Goal: Information Seeking & Learning: Check status

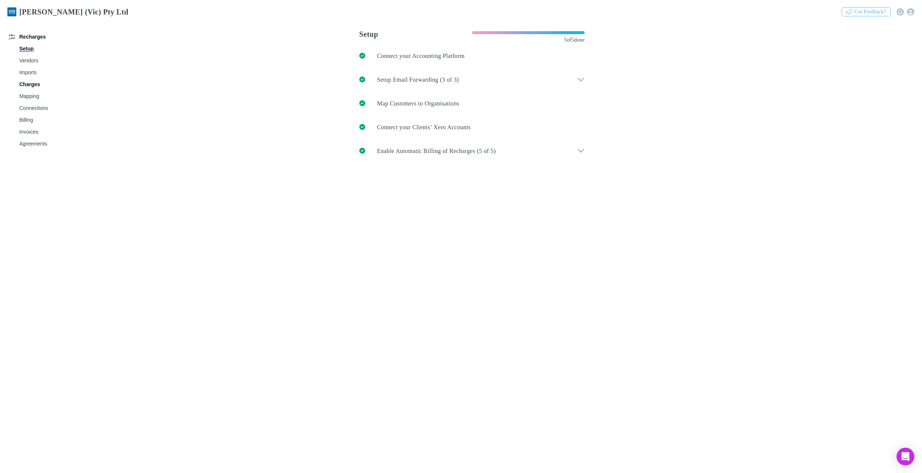
click at [27, 82] on link "Charges" at bounding box center [58, 84] width 93 height 12
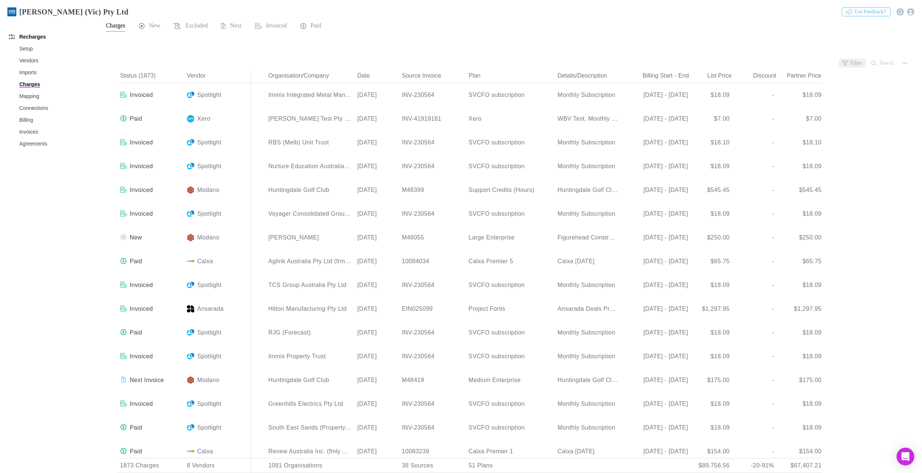
click at [856, 62] on button "Filter" at bounding box center [852, 63] width 27 height 9
click at [766, 137] on li "Modano" at bounding box center [799, 135] width 129 height 12
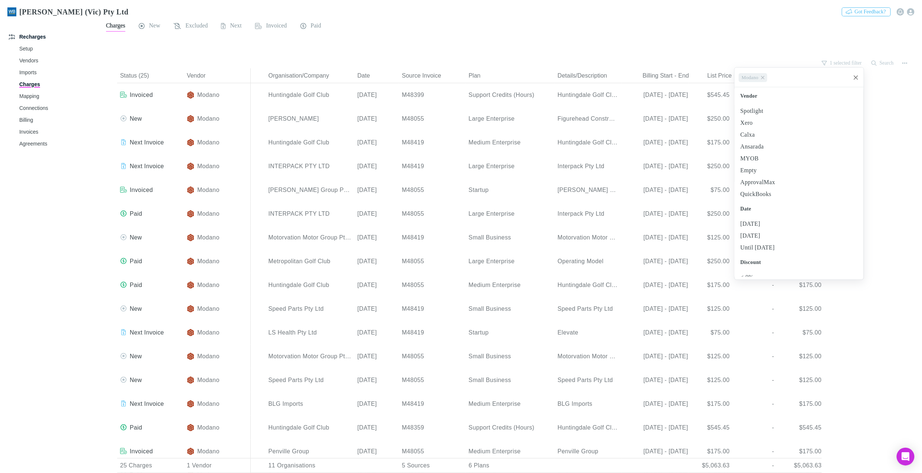
click at [563, 5] on div at bounding box center [461, 236] width 922 height 473
click at [882, 63] on button "Search" at bounding box center [883, 63] width 30 height 9
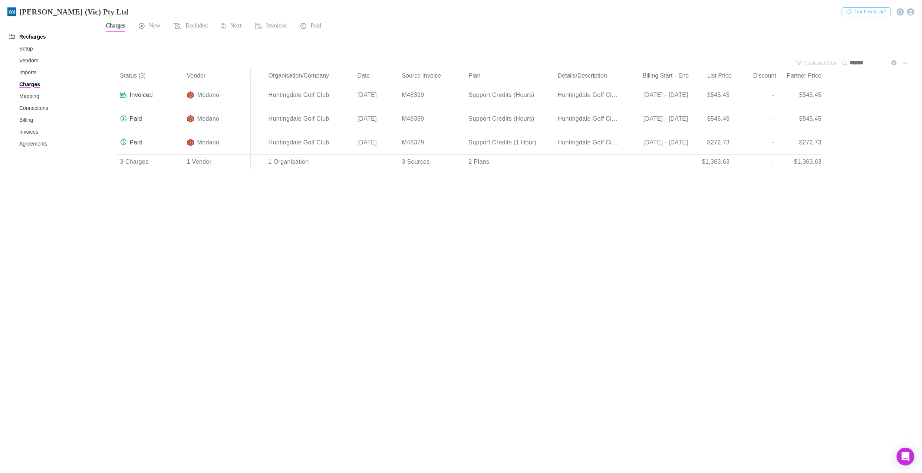
type input "*******"
click at [499, 342] on div "Status (3) Vendor Organisation/Company Date Source Invoice Plan Details/Descrip…" at bounding box center [510, 270] width 823 height 404
click at [786, 298] on div "Status (3) Vendor Organisation/Company Date Source Invoice Plan Details/Descrip…" at bounding box center [510, 270] width 823 height 404
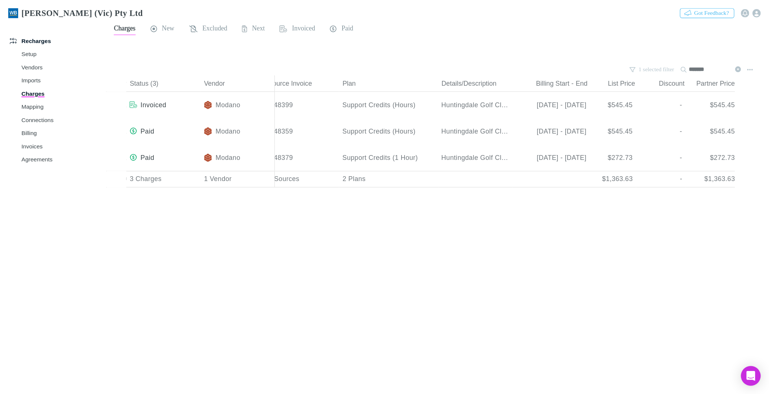
scroll to position [0, 82]
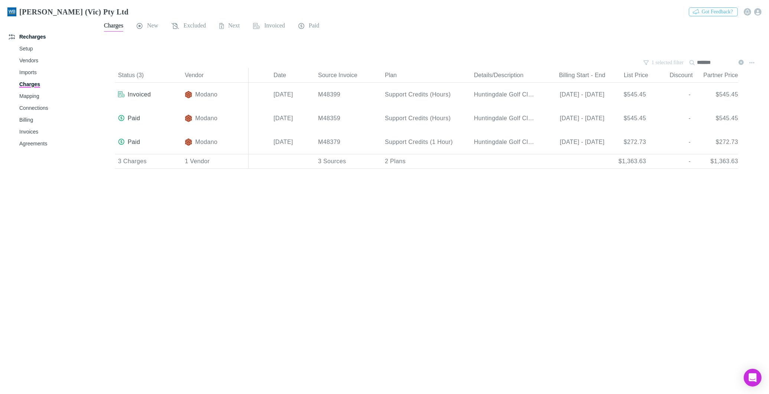
click at [659, 309] on div "Status (3) Vendor Organisation/Company Date Source Invoice Plan Details/Descrip…" at bounding box center [433, 231] width 672 height 326
click at [31, 97] on link "Mapping" at bounding box center [57, 96] width 90 height 12
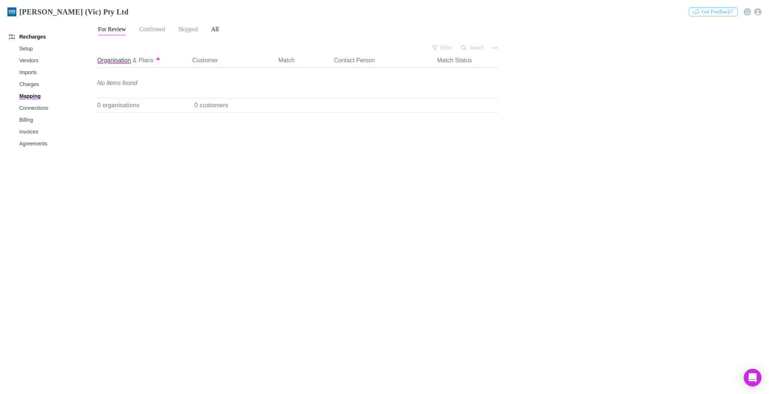
click at [219, 29] on span "All" at bounding box center [214, 31] width 7 height 10
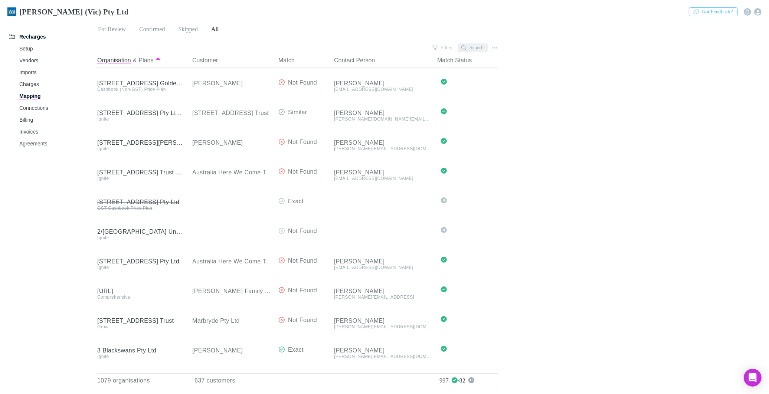
click at [475, 45] on button "Search" at bounding box center [472, 47] width 30 height 9
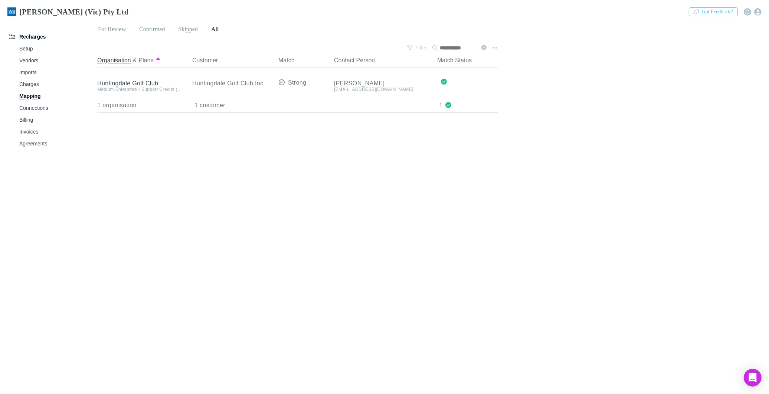
type input "**********"
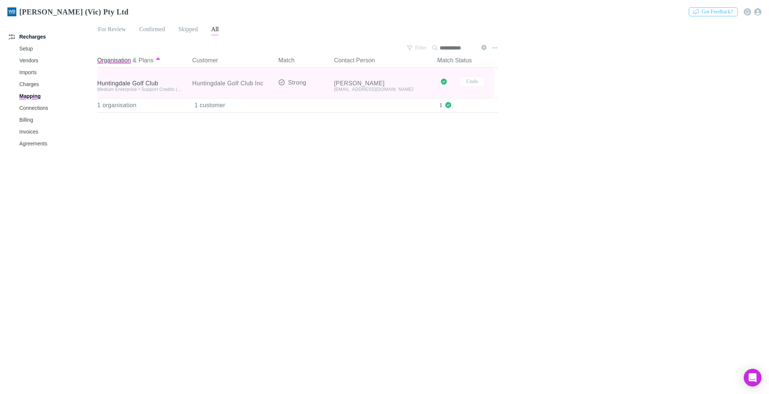
click at [134, 82] on div "Huntingdale Golf Club" at bounding box center [140, 83] width 86 height 7
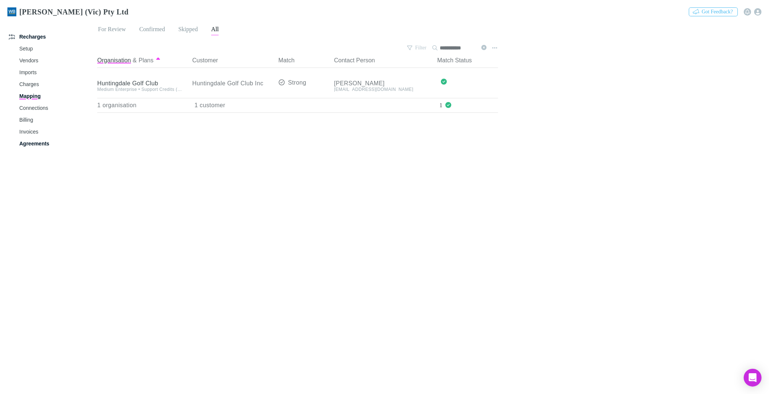
click at [30, 142] on link "Agreements" at bounding box center [57, 144] width 90 height 12
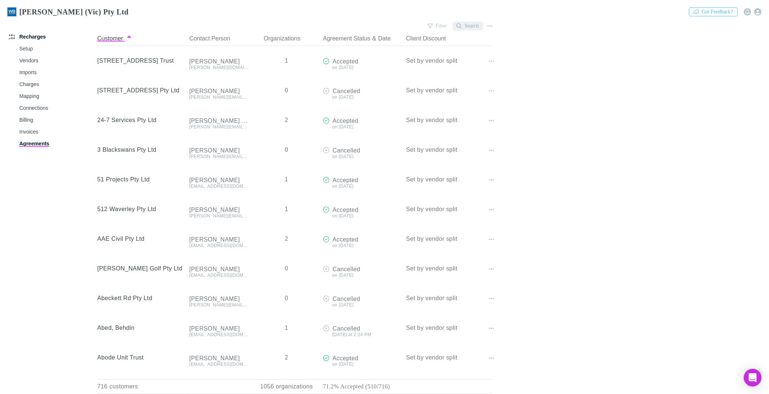
click at [468, 24] on button "Search" at bounding box center [468, 26] width 30 height 9
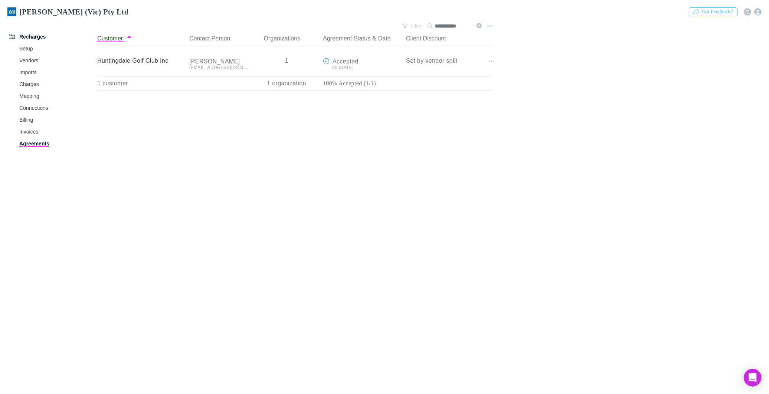
type input "**********"
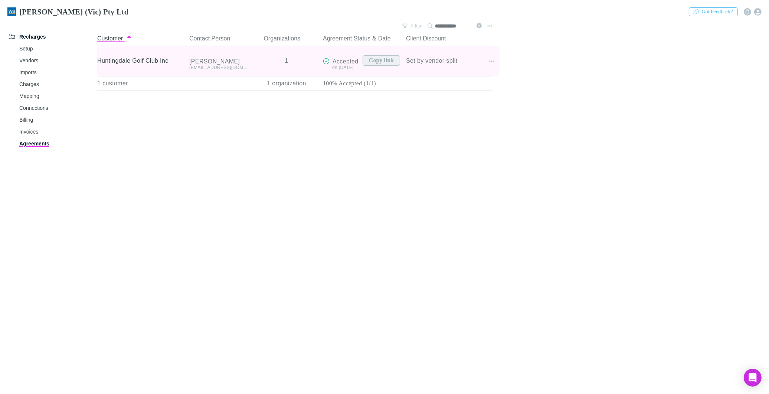
click at [373, 62] on button "Copy link" at bounding box center [380, 60] width 37 height 10
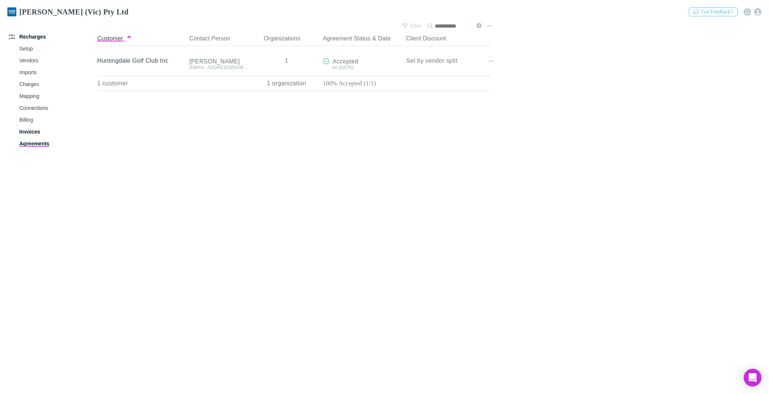
click at [25, 133] on link "Invoices" at bounding box center [57, 132] width 90 height 12
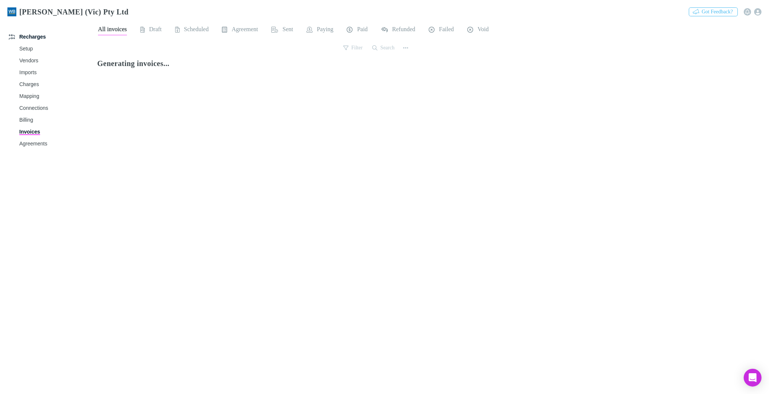
click at [385, 47] on button "Search" at bounding box center [383, 47] width 30 height 9
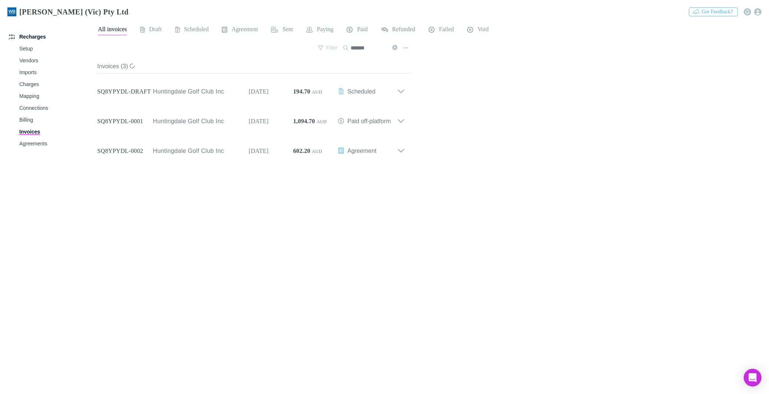
type input "*******"
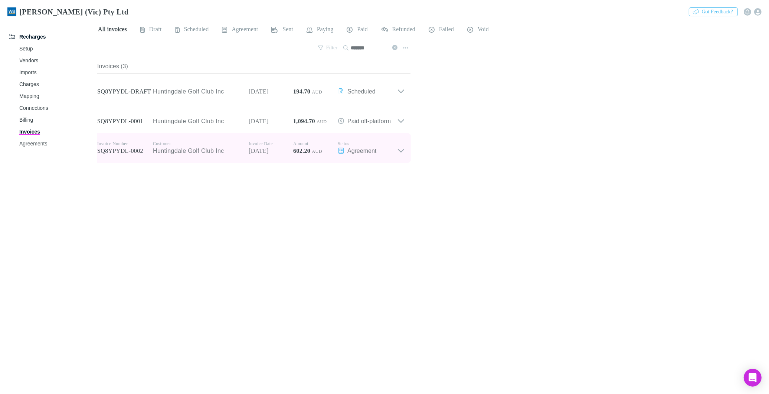
click at [400, 150] on icon at bounding box center [401, 148] width 8 height 15
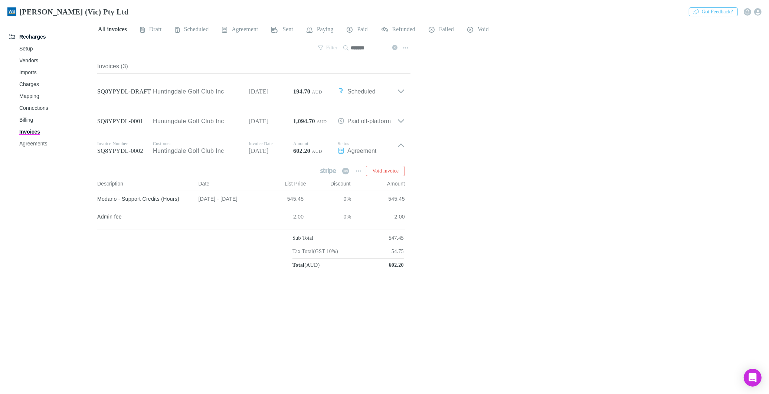
click at [216, 277] on div "Invoices (3) Invoice Number SQ8YPYDL-DRAFT Customer Huntingdale Golf Club Inc I…" at bounding box center [254, 223] width 314 height 329
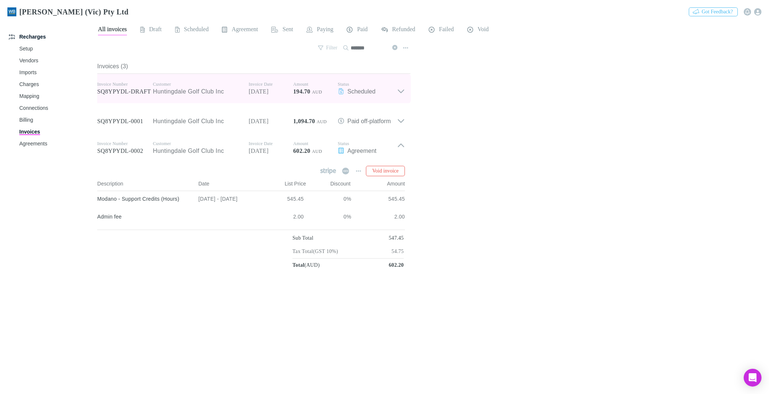
click at [398, 87] on icon at bounding box center [401, 88] width 8 height 15
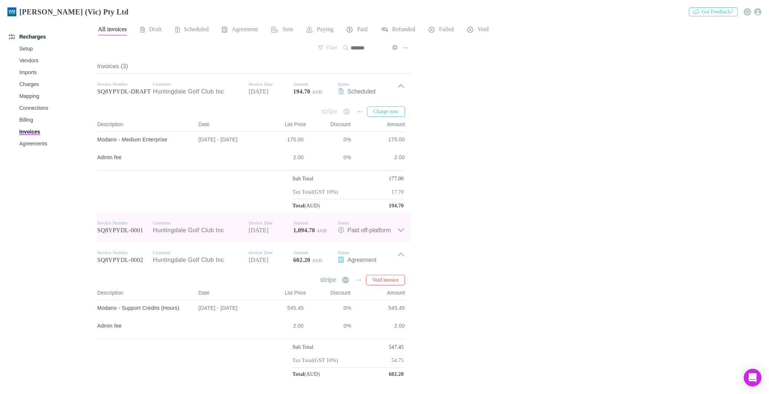
click at [403, 228] on icon at bounding box center [401, 227] width 8 height 15
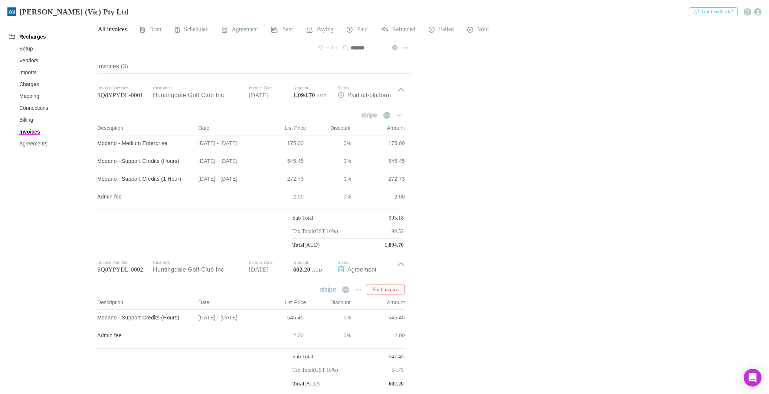
scroll to position [138, 0]
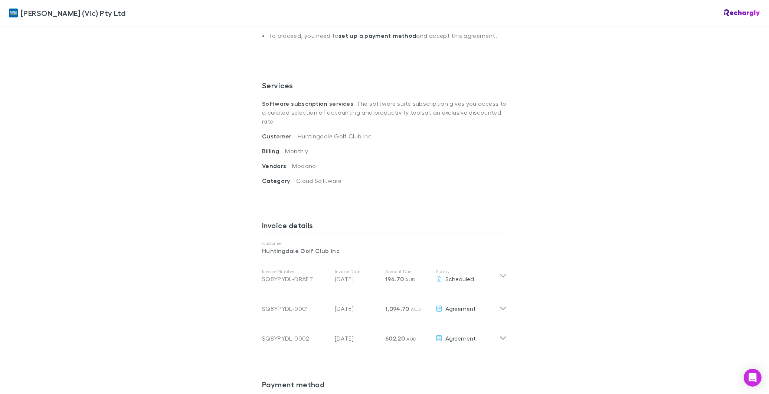
scroll to position [329, 0]
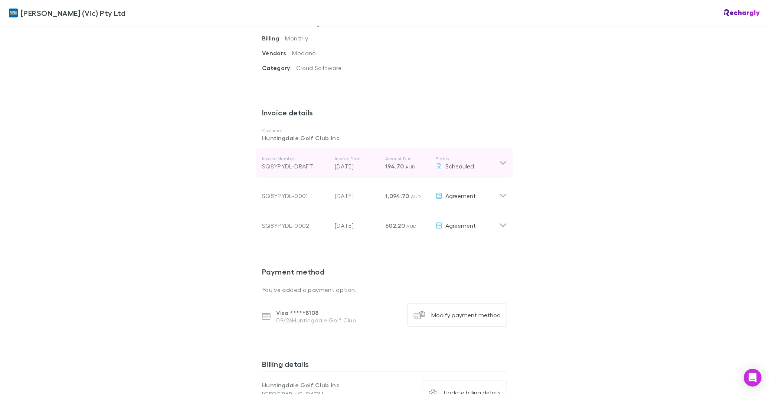
click at [503, 159] on icon at bounding box center [503, 163] width 8 height 9
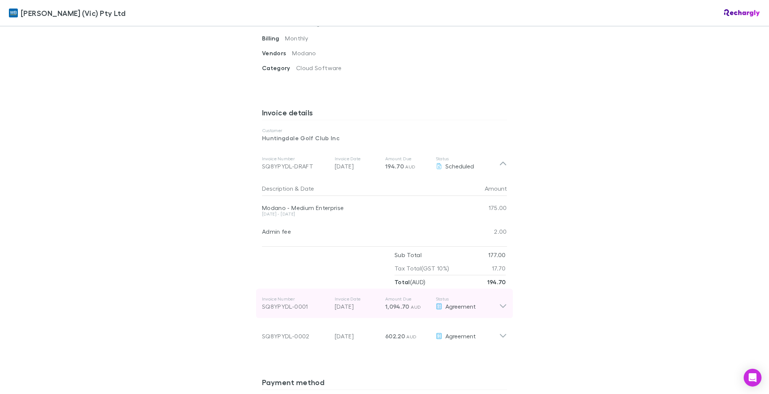
click at [500, 305] on icon at bounding box center [503, 307] width 6 height 4
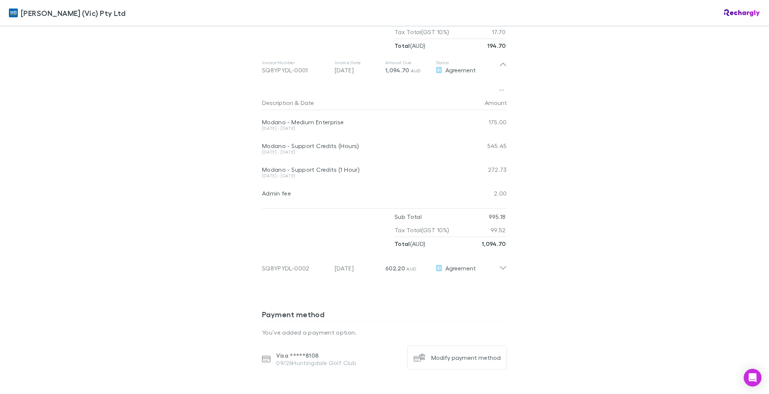
scroll to position [577, 0]
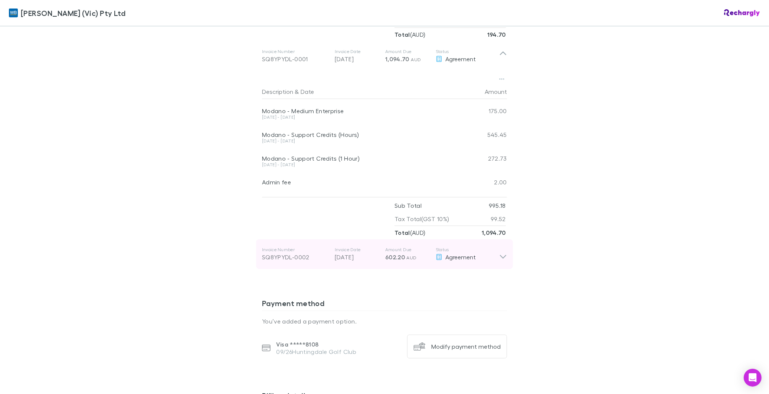
click at [502, 250] on icon at bounding box center [503, 254] width 8 height 15
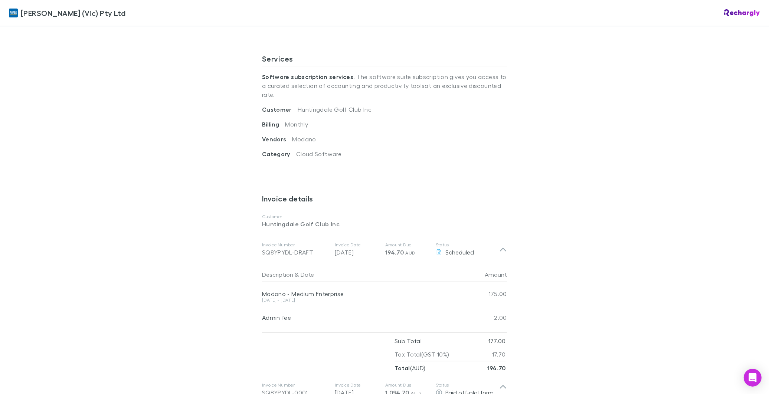
scroll to position [247, 0]
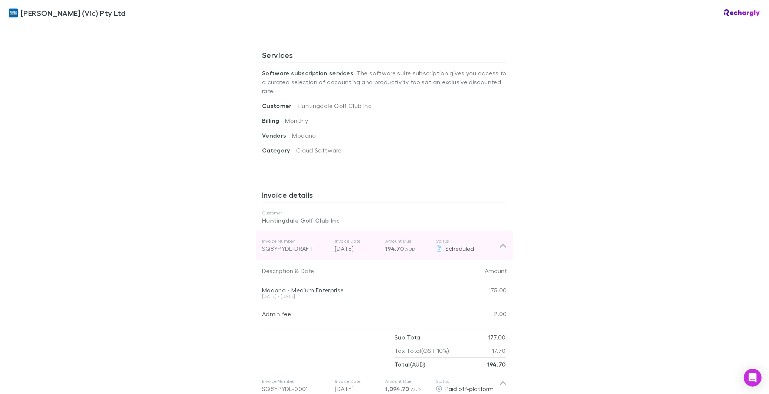
click at [500, 244] on icon at bounding box center [503, 246] width 6 height 4
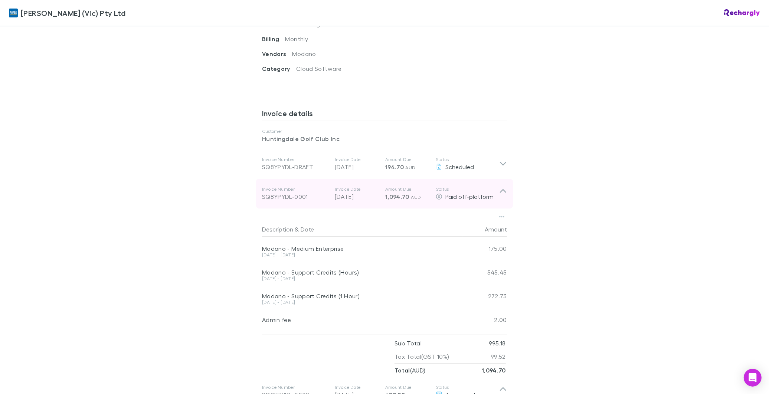
scroll to position [329, 0]
click at [499, 186] on icon at bounding box center [503, 193] width 8 height 15
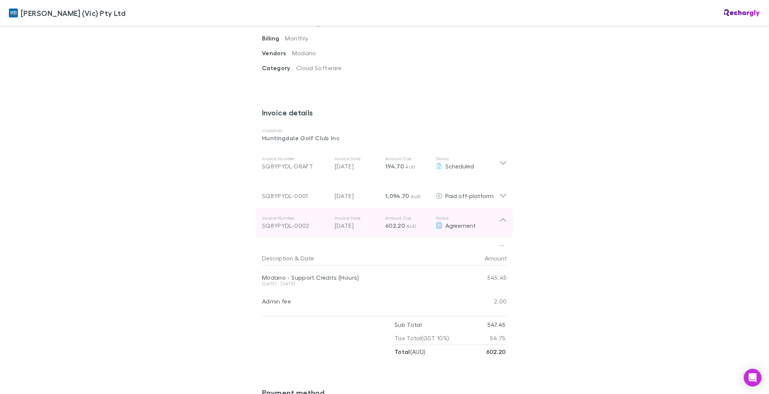
click at [499, 215] on icon at bounding box center [503, 222] width 8 height 15
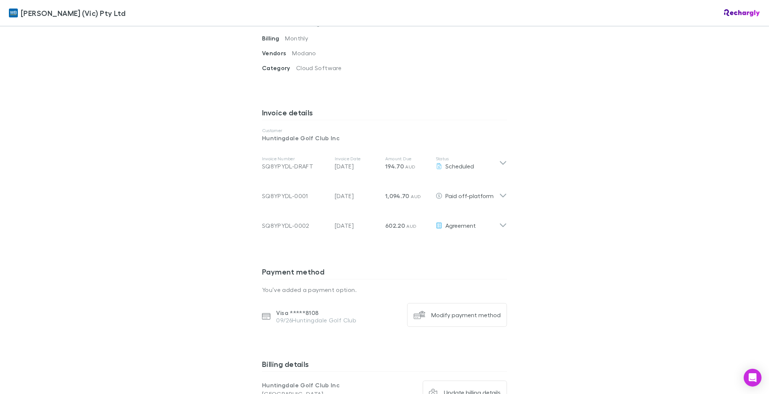
click at [631, 237] on div "[PERSON_NAME] (Vic) Pty Ltd [PERSON_NAME] (Vic) Pty Ltd Software subscriptions …" at bounding box center [384, 197] width 769 height 394
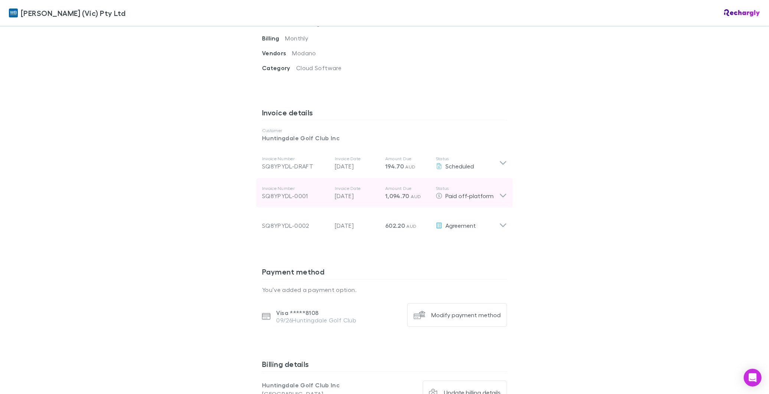
click at [499, 188] on icon at bounding box center [503, 193] width 8 height 15
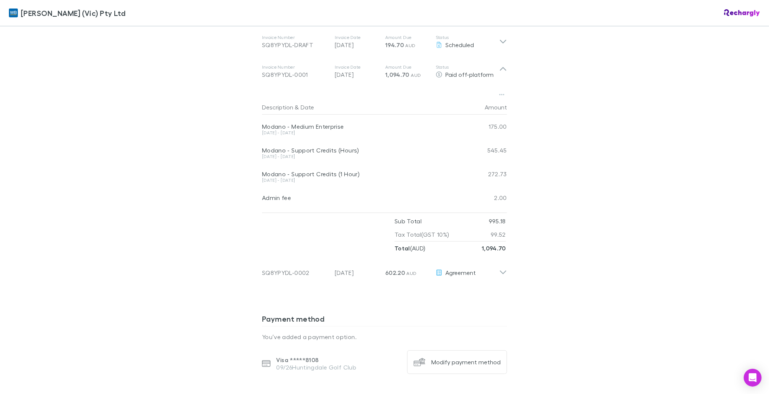
scroll to position [453, 0]
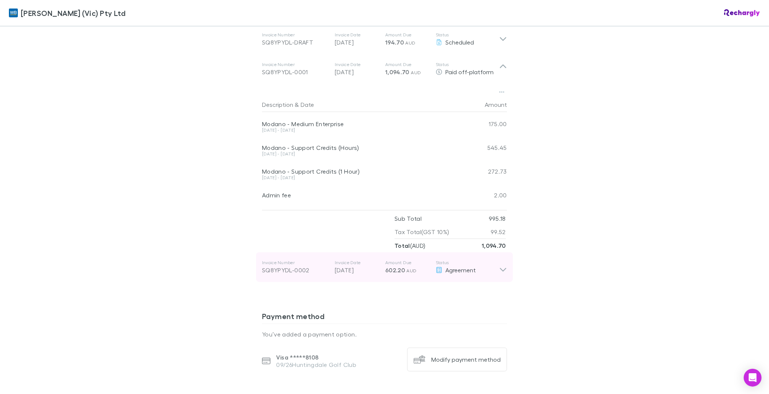
click at [499, 265] on icon at bounding box center [503, 267] width 8 height 15
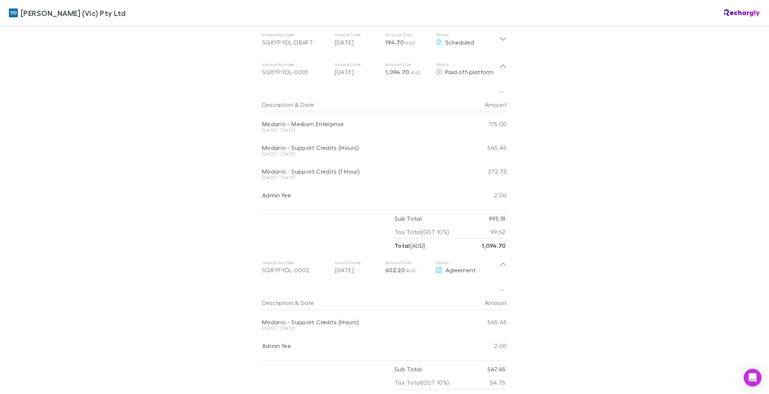
click at [680, 258] on div "[PERSON_NAME] (Vic) Pty Ltd [PERSON_NAME] (Vic) Pty Ltd Software subscriptions …" at bounding box center [384, 197] width 769 height 394
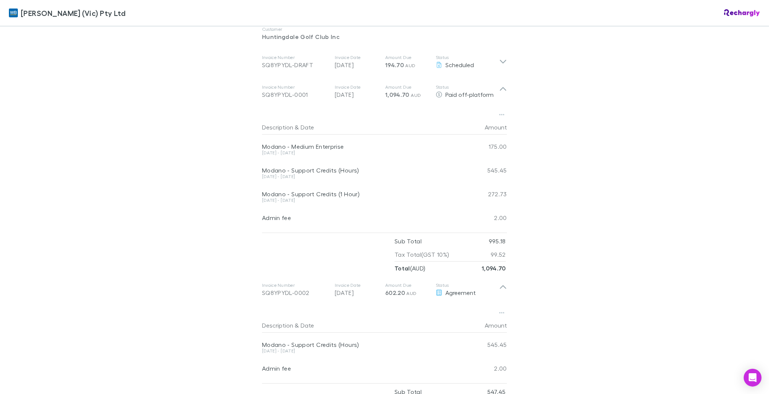
scroll to position [371, 0]
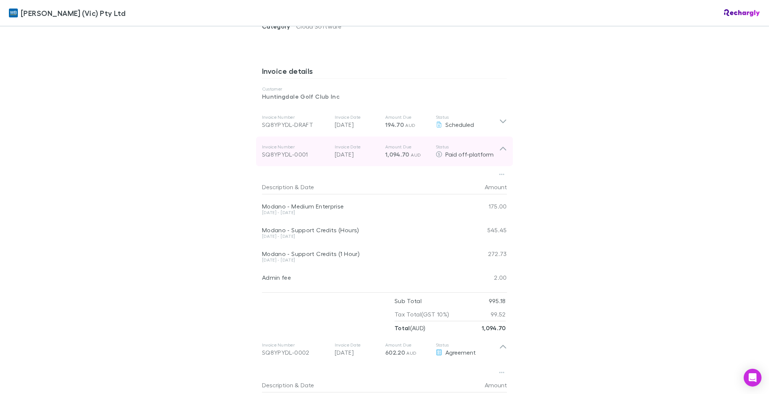
click at [506, 144] on div "Invoice Number SQ8YPYDL-0001 Invoice Date [DATE] Amount Due 1,094.70 AUD Status…" at bounding box center [384, 152] width 257 height 30
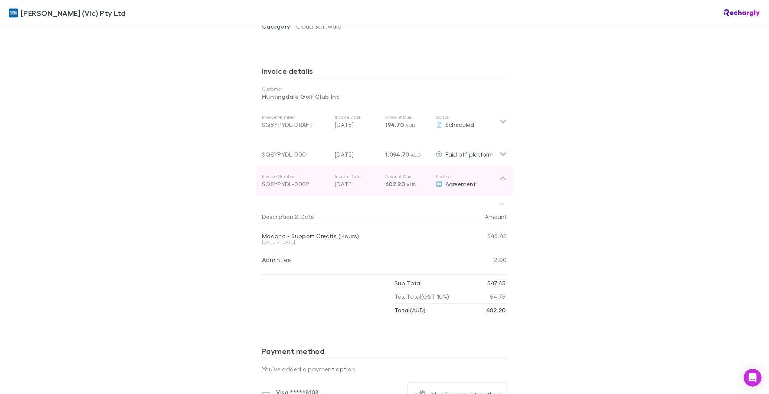
click at [500, 174] on icon at bounding box center [503, 181] width 8 height 15
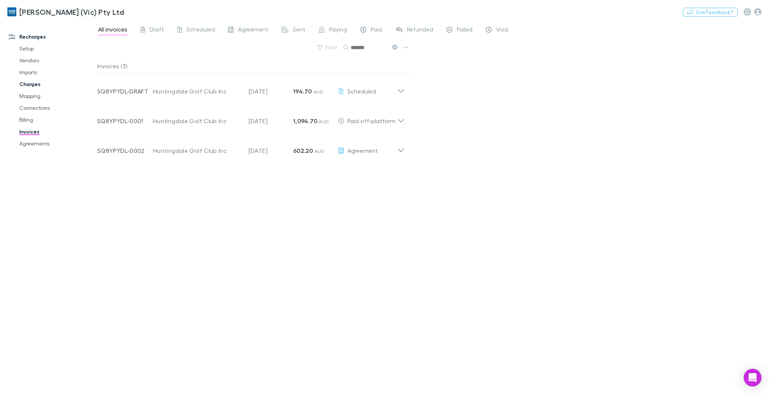
click at [30, 84] on link "Charges" at bounding box center [57, 84] width 90 height 12
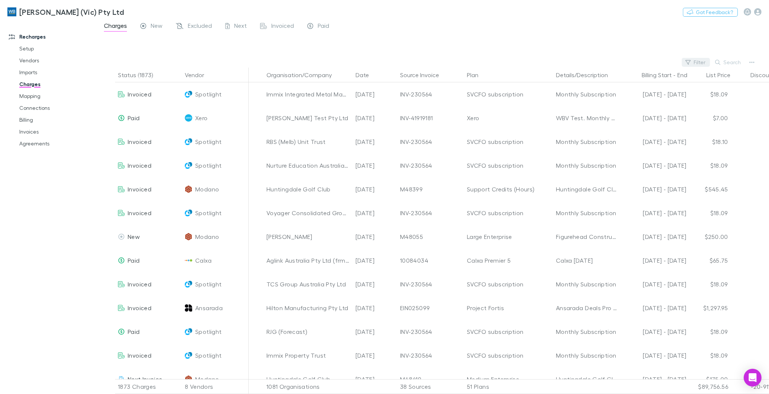
click at [702, 62] on button "Filter" at bounding box center [696, 62] width 28 height 9
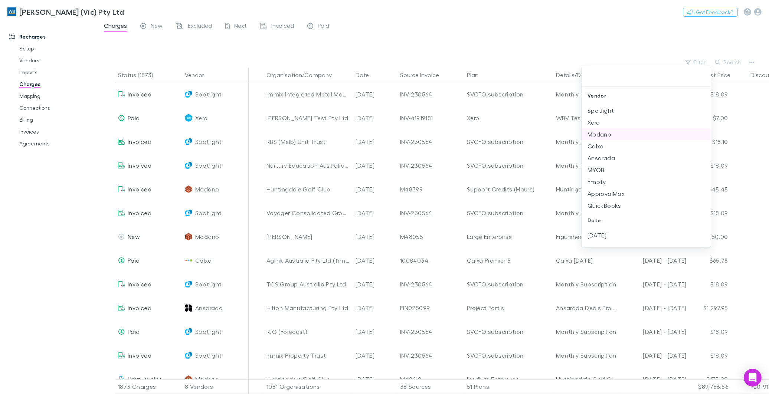
click at [609, 134] on li "Modano" at bounding box center [645, 134] width 129 height 12
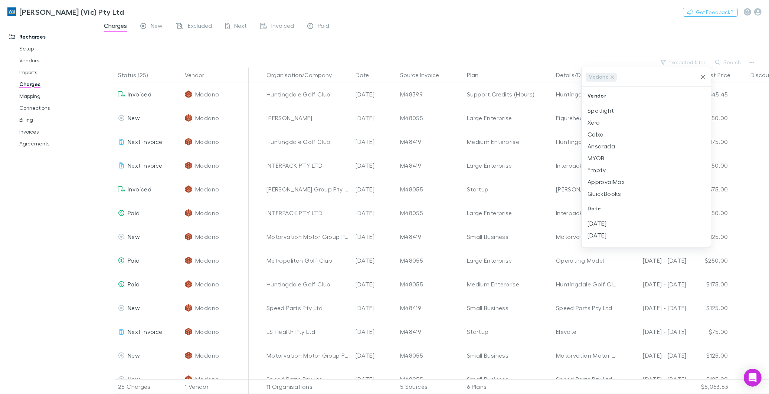
click at [738, 62] on div at bounding box center [384, 197] width 769 height 394
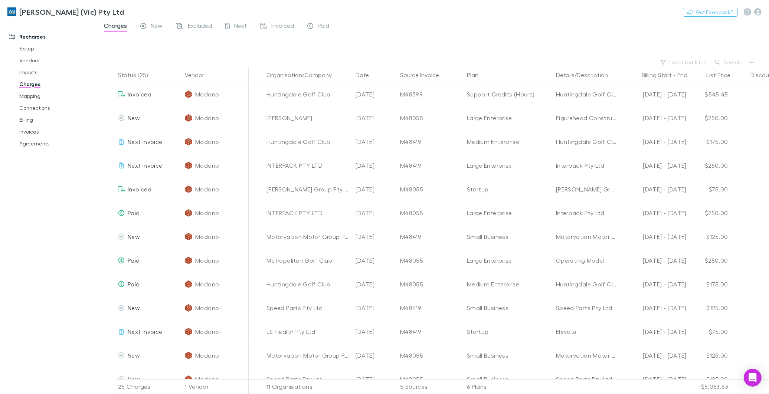
click at [729, 62] on button "Search" at bounding box center [728, 62] width 34 height 9
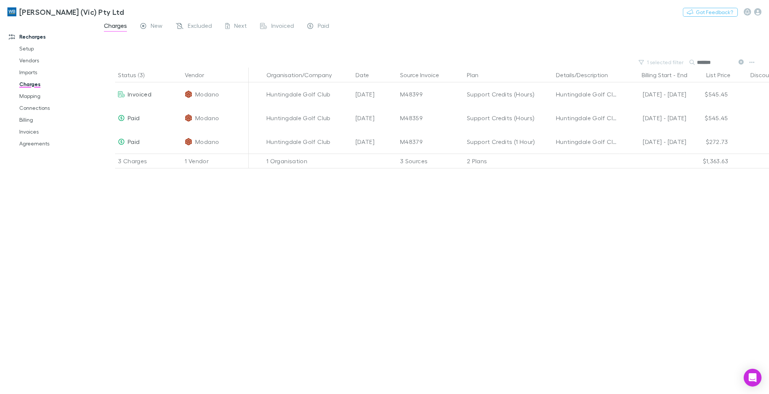
type input "*******"
click at [652, 291] on div "Status (3) Vendor Organisation/Company Date Source Invoice Plan Details/Descrip…" at bounding box center [433, 231] width 672 height 326
click at [657, 258] on div "Status (3) Vendor Organisation/Company Date Source Invoice Plan Details/Descrip…" at bounding box center [433, 231] width 672 height 326
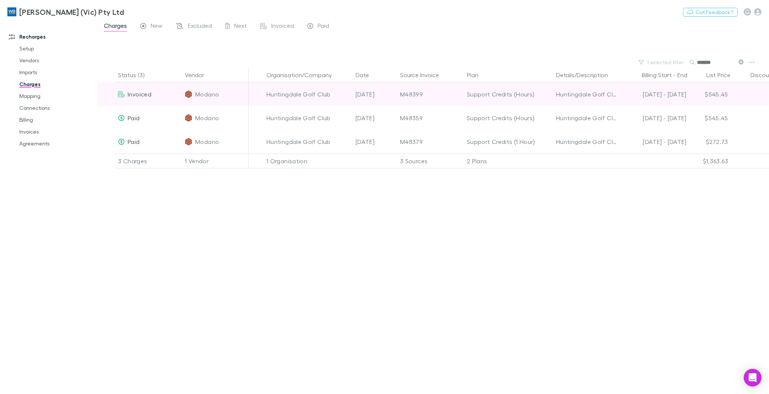
click at [129, 94] on span "Invoiced" at bounding box center [140, 94] width 24 height 7
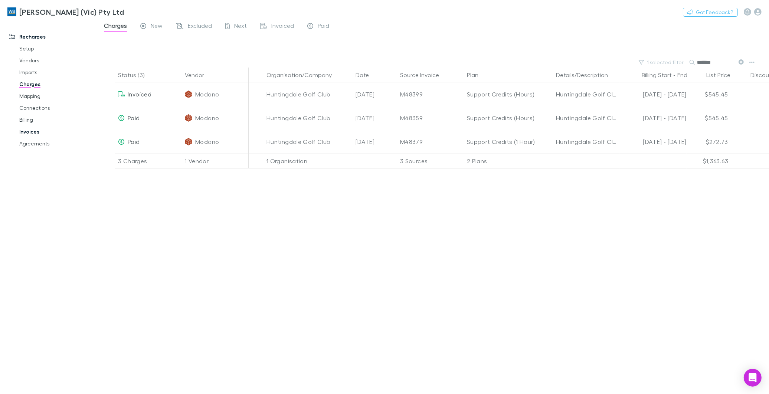
click at [29, 130] on link "Invoices" at bounding box center [57, 132] width 90 height 12
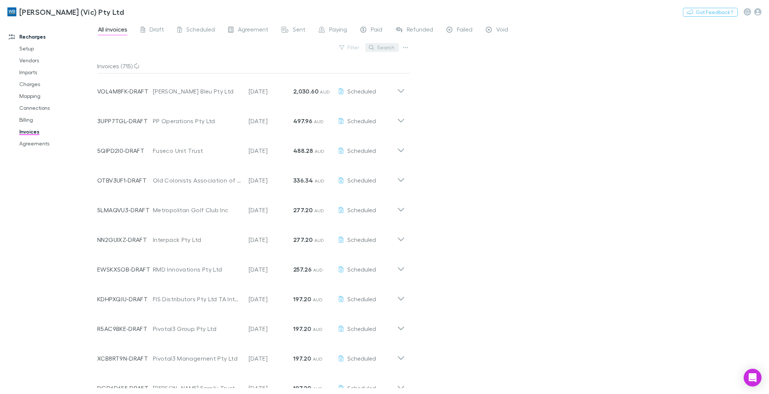
click at [389, 49] on button "Search" at bounding box center [382, 47] width 34 height 9
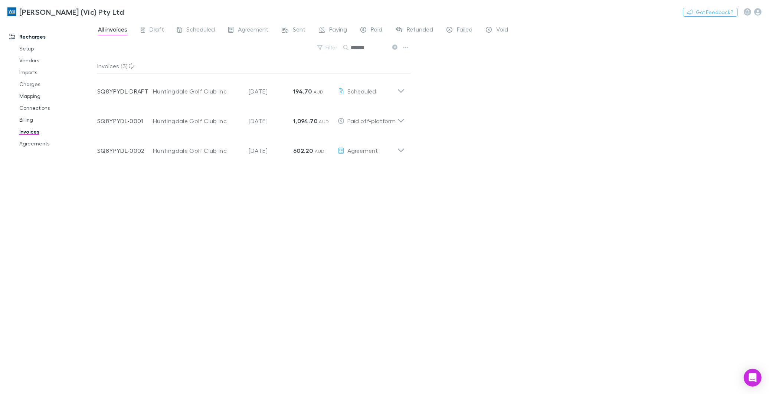
type input "*******"
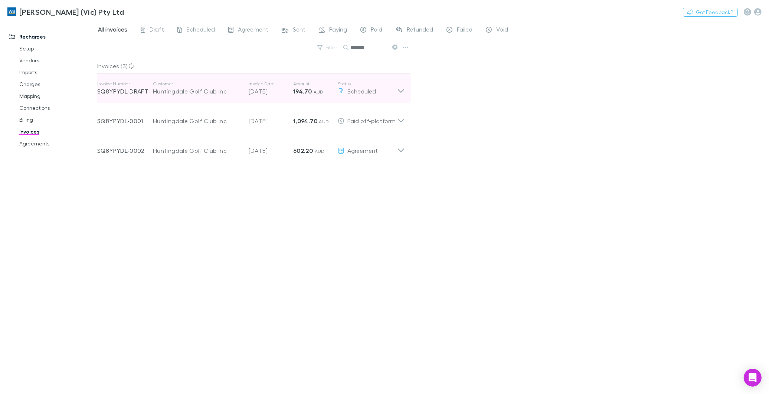
click at [400, 91] on icon at bounding box center [401, 91] width 6 height 4
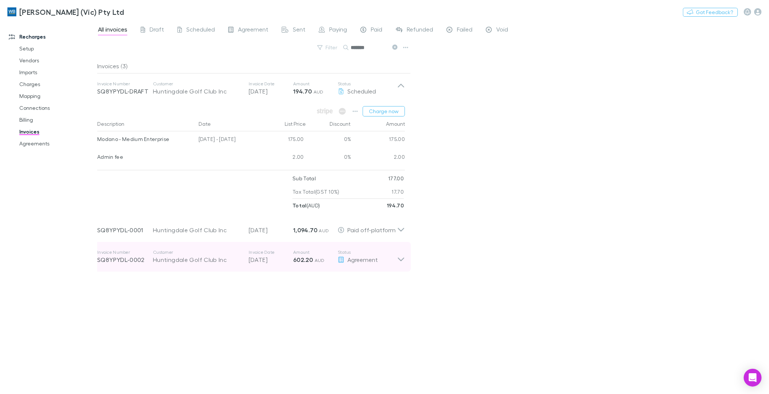
click at [400, 260] on icon at bounding box center [401, 259] width 6 height 4
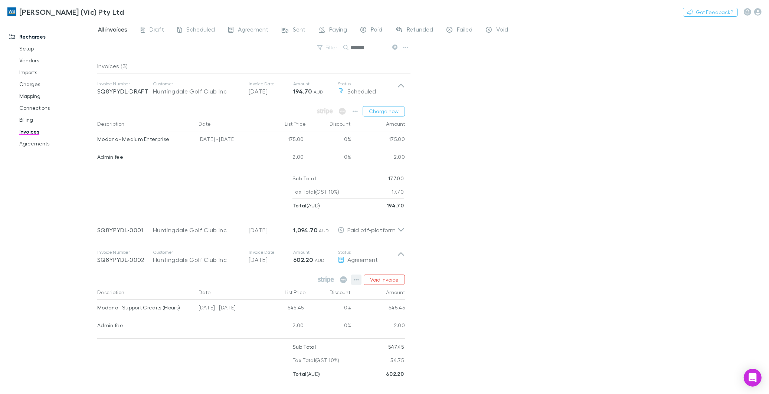
click at [358, 279] on icon "button" at bounding box center [356, 280] width 5 height 6
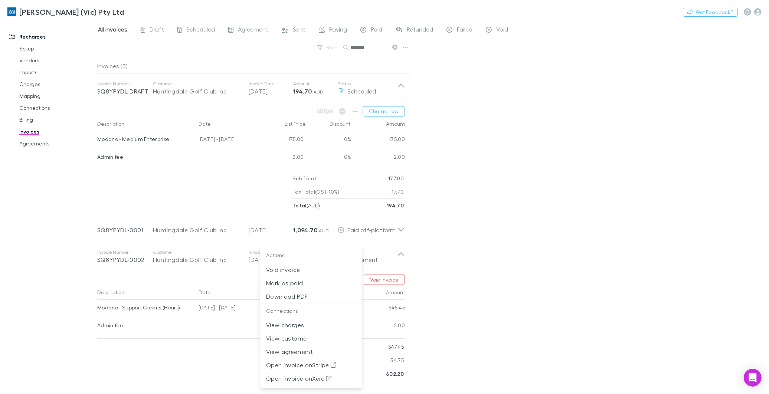
click at [187, 357] on div at bounding box center [384, 197] width 769 height 394
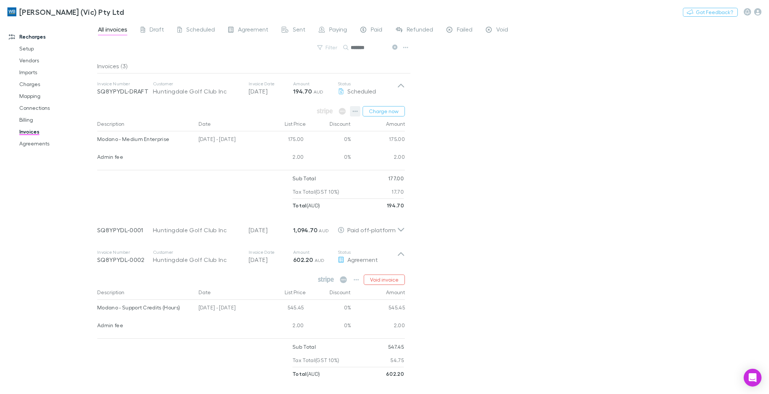
click at [354, 112] on icon "button" at bounding box center [354, 111] width 5 height 6
click at [29, 93] on div at bounding box center [384, 197] width 769 height 394
click at [27, 97] on link "Mapping" at bounding box center [57, 96] width 90 height 12
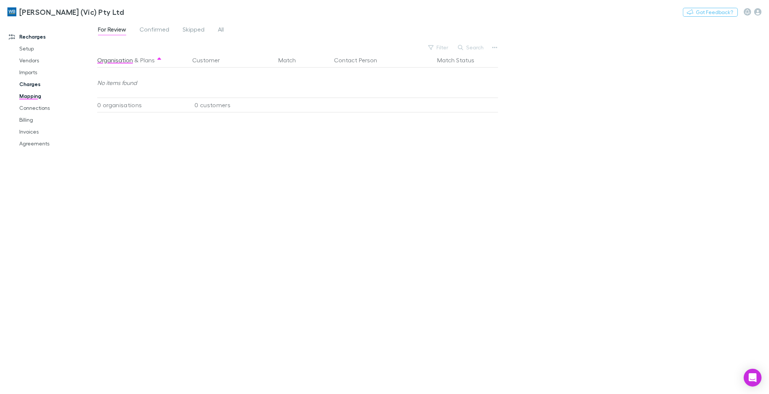
drag, startPoint x: 33, startPoint y: 84, endPoint x: 16, endPoint y: 83, distance: 17.1
click at [33, 84] on link "Charges" at bounding box center [57, 84] width 90 height 12
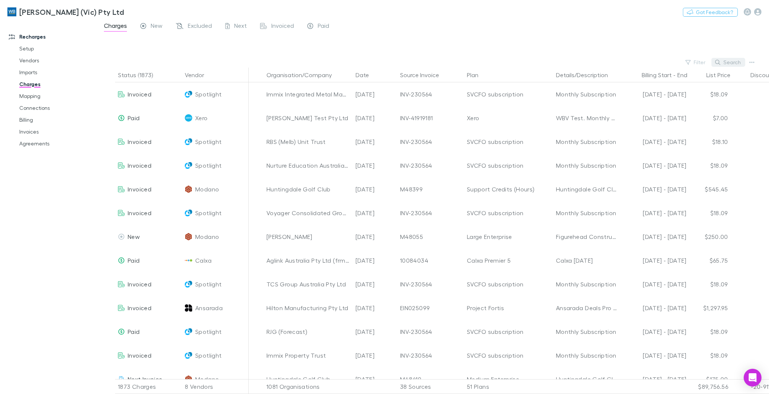
click at [727, 61] on button "Search" at bounding box center [728, 62] width 34 height 9
click at [676, 62] on div "Filter Search" at bounding box center [433, 62] width 672 height 10
click at [695, 60] on button "Filter" at bounding box center [696, 62] width 28 height 9
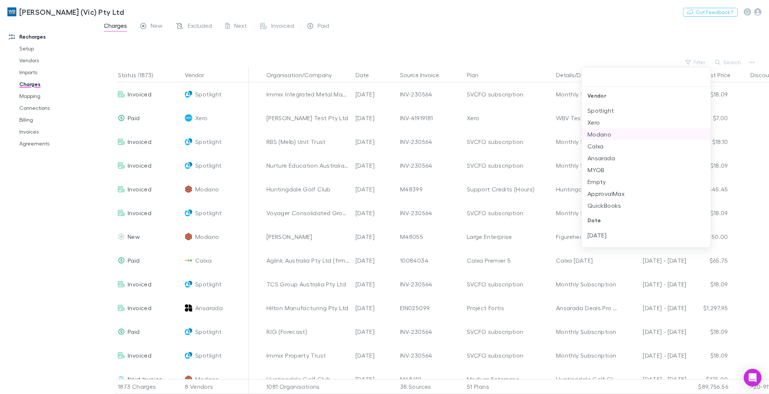
click at [598, 131] on li "Modano" at bounding box center [645, 134] width 129 height 12
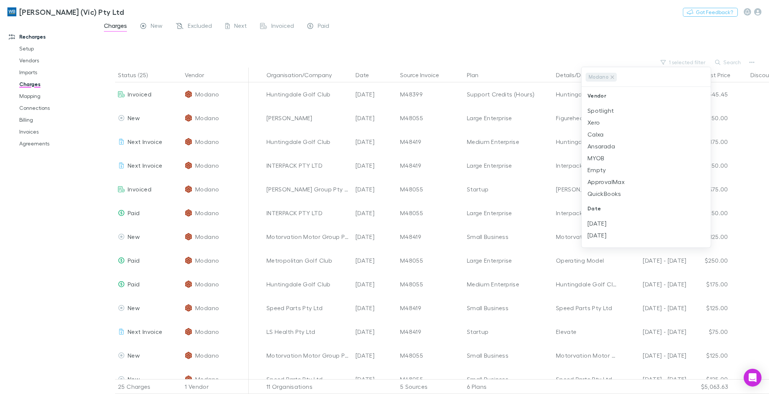
click at [730, 62] on div at bounding box center [384, 197] width 769 height 394
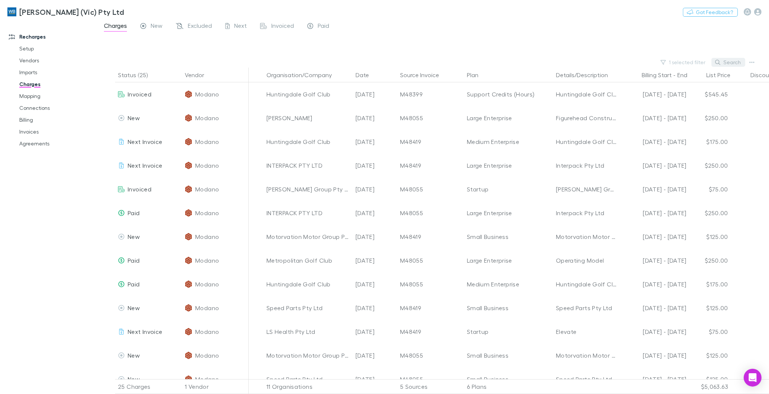
click at [725, 62] on button "Search" at bounding box center [728, 62] width 34 height 9
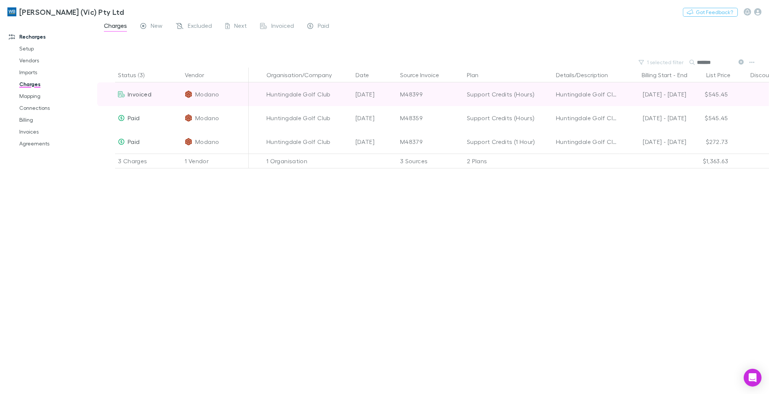
type input "*******"
click at [125, 93] on div "Invoiced" at bounding box center [134, 94] width 33 height 24
click at [121, 95] on icon at bounding box center [121, 94] width 7 height 6
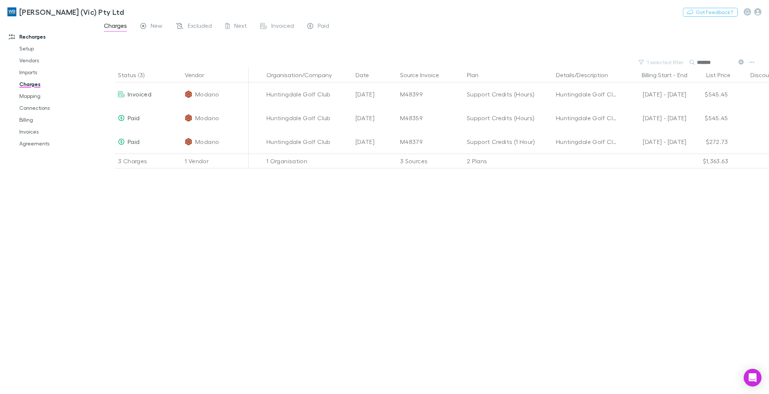
click at [332, 311] on div "Status (3) Vendor Organisation/Company Date Source Invoice Plan Details/Descrip…" at bounding box center [433, 231] width 672 height 326
click at [401, 291] on div "Status (3) Vendor Organisation/Company Date Source Invoice Plan Details/Descrip…" at bounding box center [433, 231] width 672 height 326
